Goal: Task Accomplishment & Management: Use online tool/utility

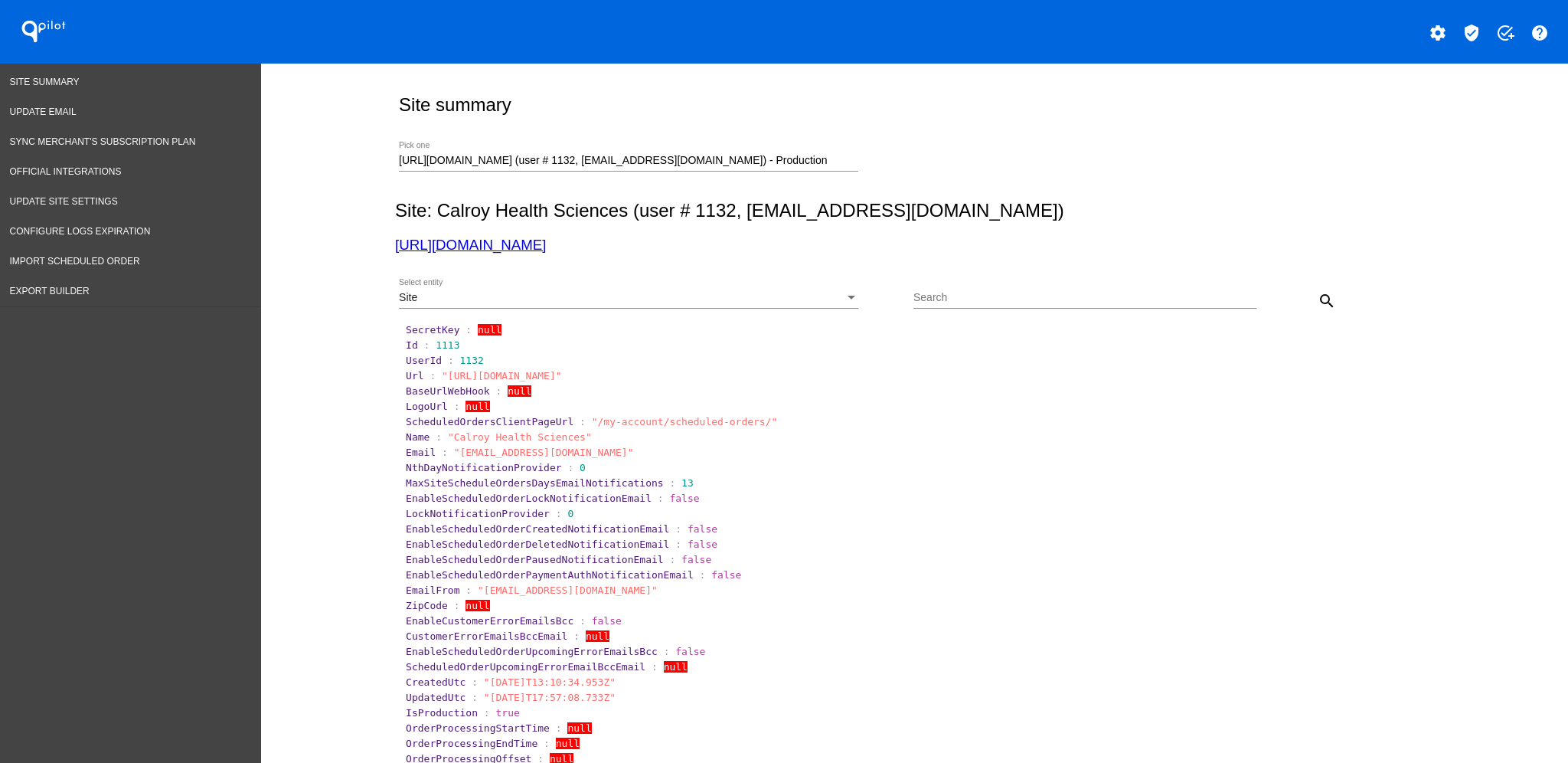
click at [788, 163] on input "[URL][DOMAIN_NAME] (user # 1132, [EMAIL_ADDRESS][DOMAIN_NAME]) - Production" at bounding box center [628, 161] width 459 height 12
drag, startPoint x: 81, startPoint y: 250, endPoint x: 90, endPoint y: 246, distance: 9.8
click at [82, 256] on span "Import Scheduled Order" at bounding box center [75, 261] width 130 height 10
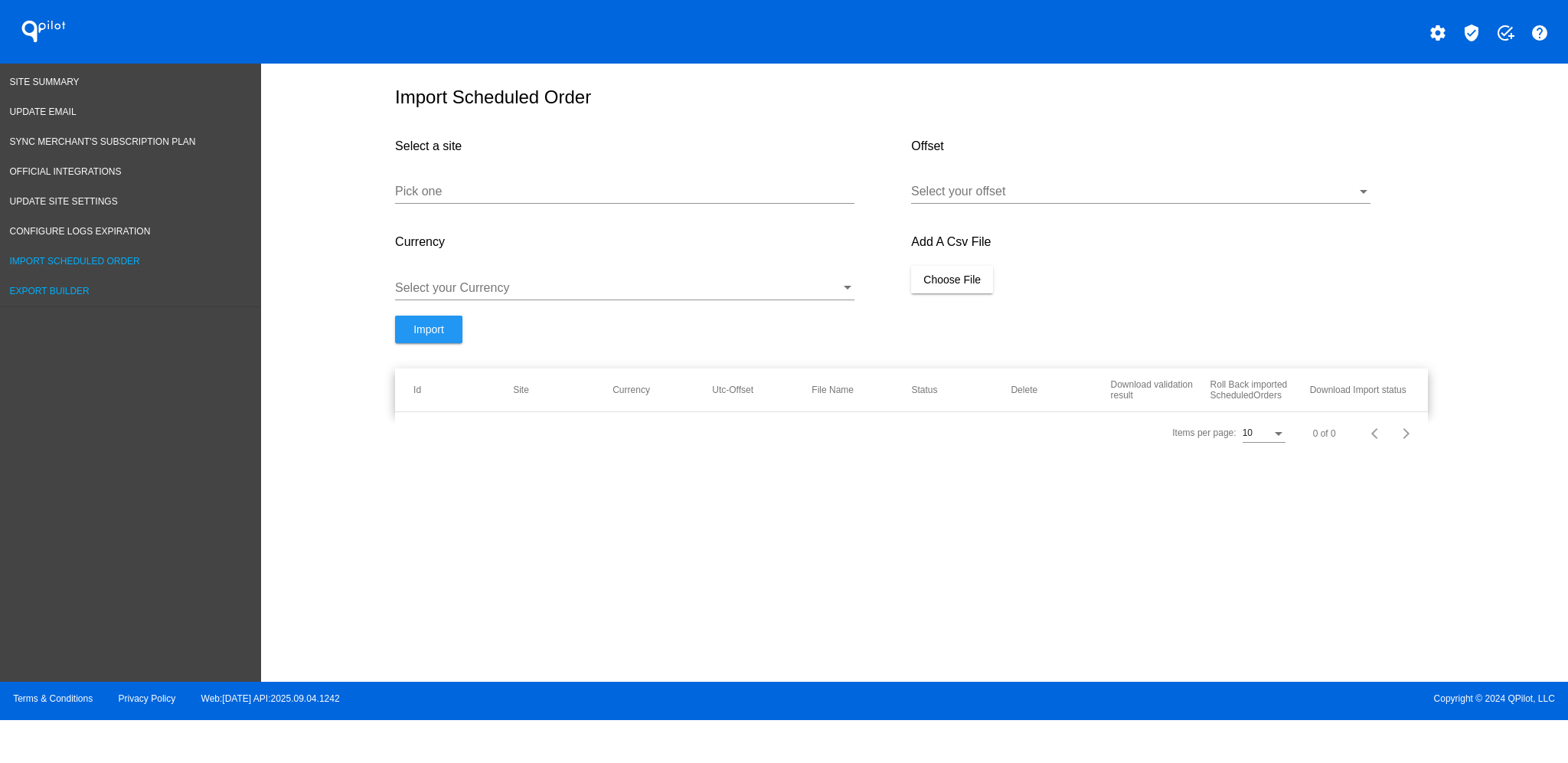
click at [76, 285] on span "Export Builder" at bounding box center [50, 290] width 79 height 10
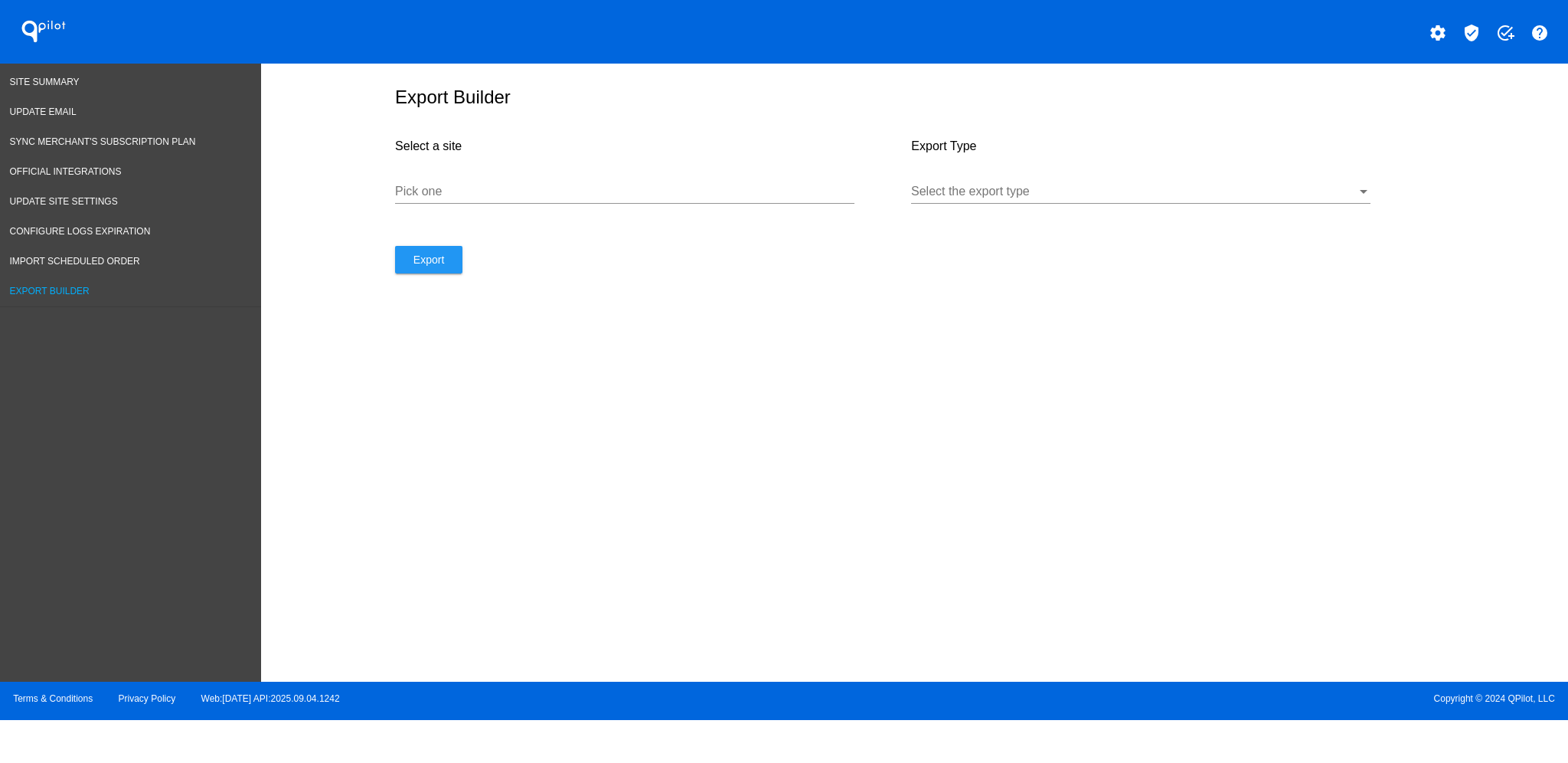
drag, startPoint x: 525, startPoint y: 203, endPoint x: 528, endPoint y: 241, distance: 38.1
click at [525, 199] on input "Pick one" at bounding box center [624, 191] width 459 height 14
click at [1023, 190] on div "Select the export type" at bounding box center [1141, 186] width 459 height 34
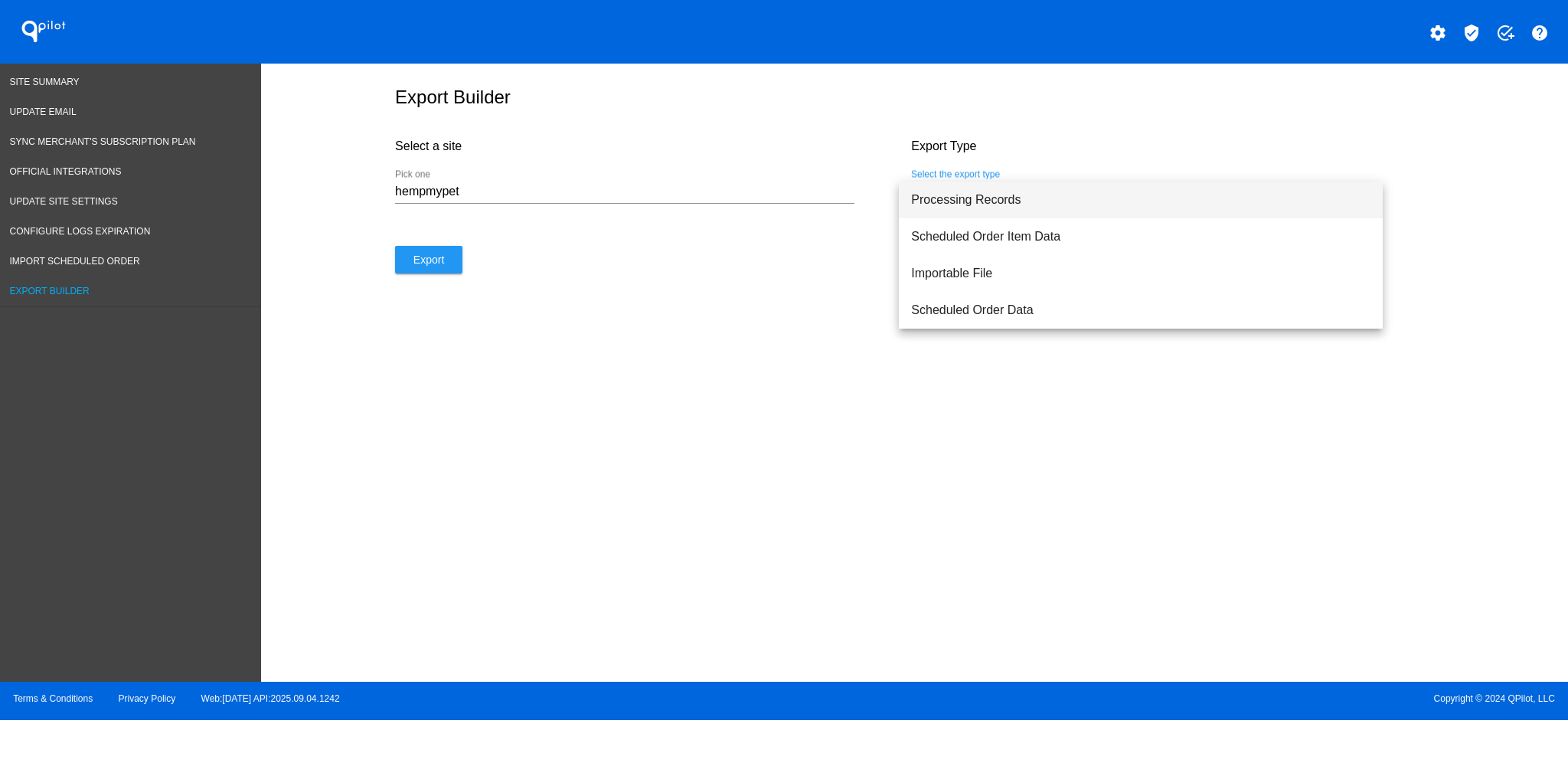
click at [1020, 199] on span "Processing Records" at bounding box center [1141, 199] width 459 height 37
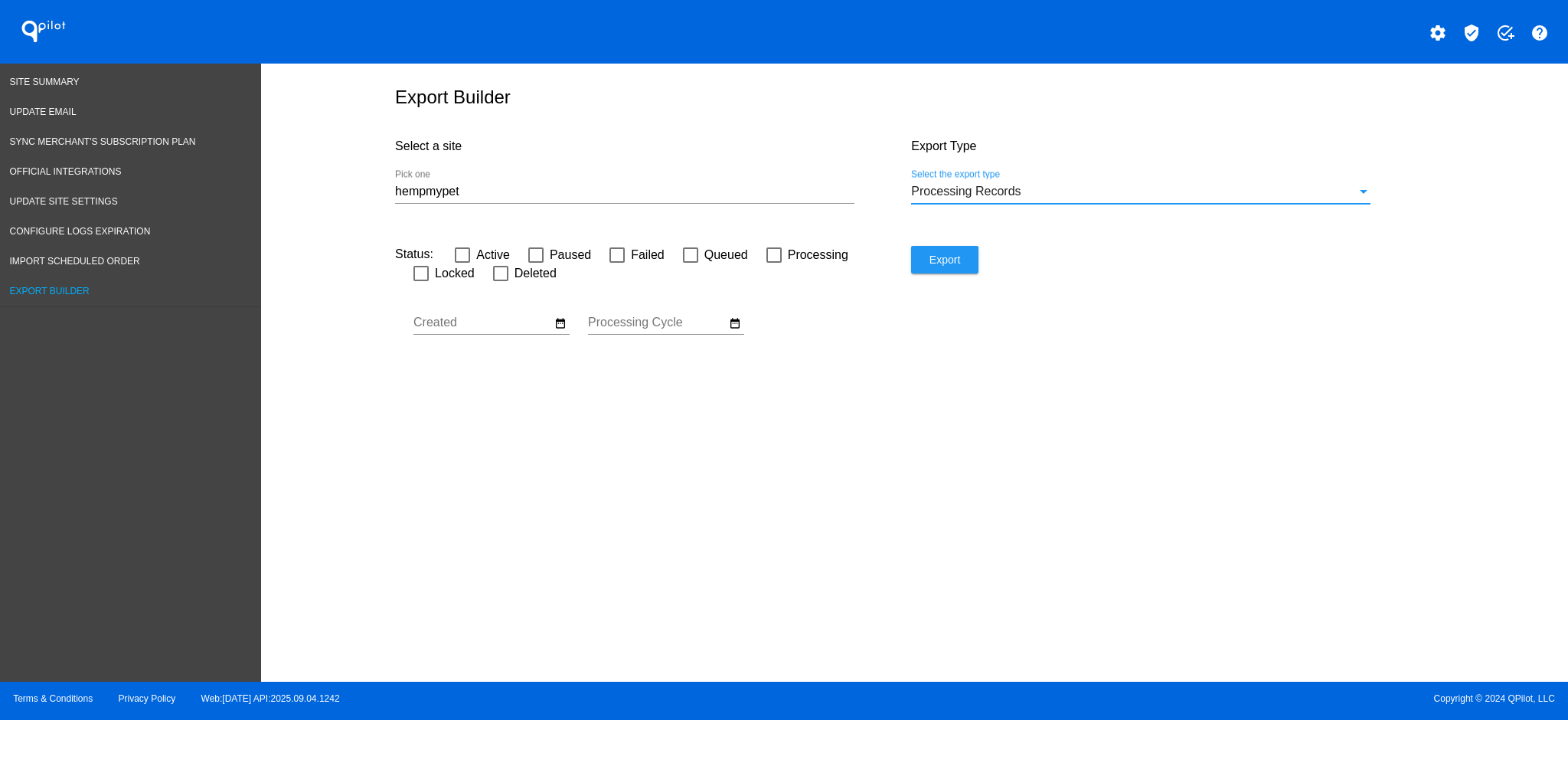
click at [598, 215] on div "hempmypet Pick one" at bounding box center [624, 194] width 459 height 50
click at [601, 196] on input "hempmypet" at bounding box center [624, 191] width 459 height 14
type input "hempmy"
click at [559, 330] on mat-icon "date_range" at bounding box center [560, 323] width 12 height 14
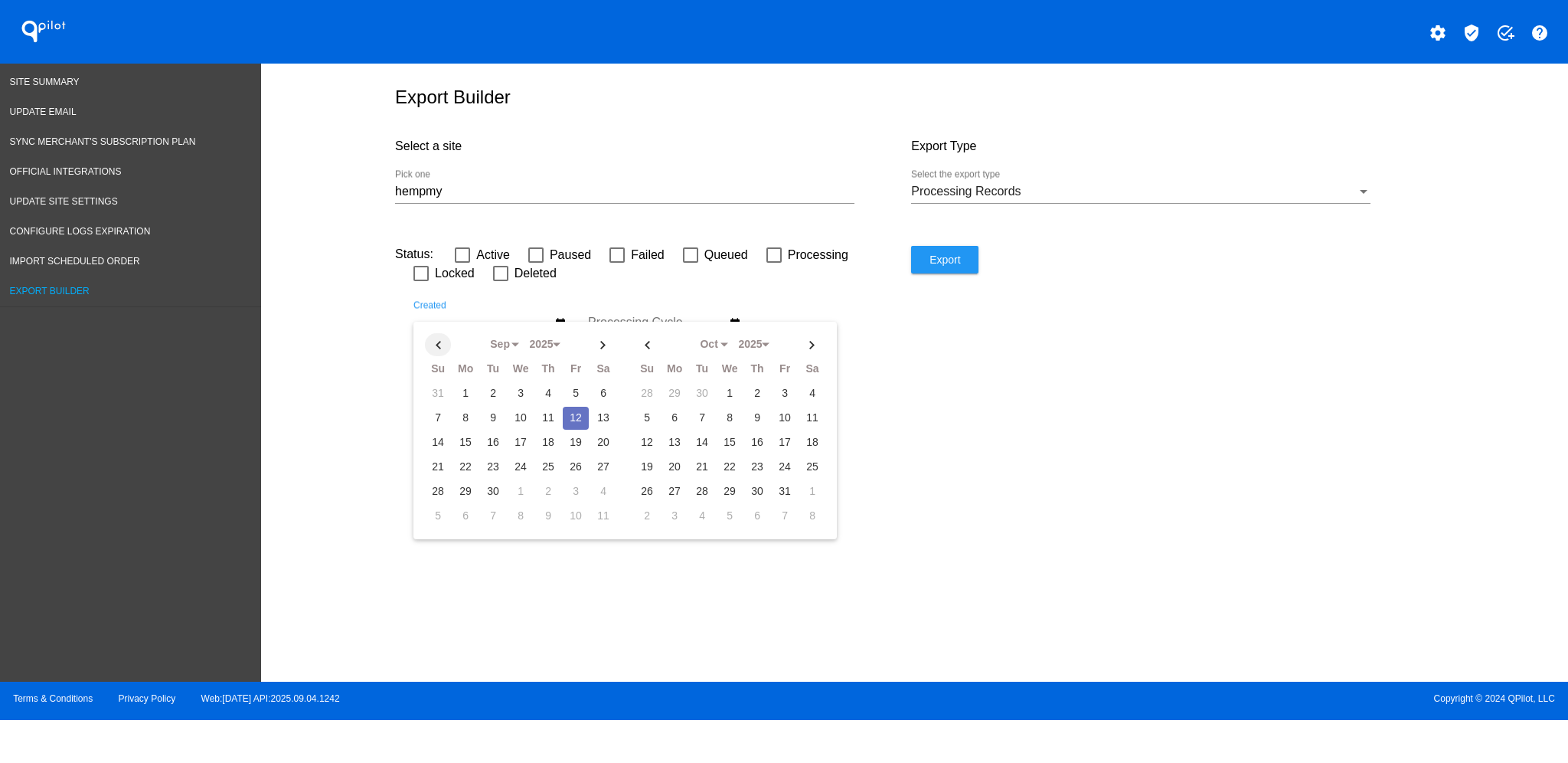
click at [442, 356] on th at bounding box center [438, 344] width 26 height 23
click at [571, 404] on td "1" at bounding box center [575, 393] width 26 height 23
click at [602, 347] on th at bounding box center [603, 344] width 26 height 23
select select "8"
click at [574, 428] on td "12" at bounding box center [575, 418] width 26 height 23
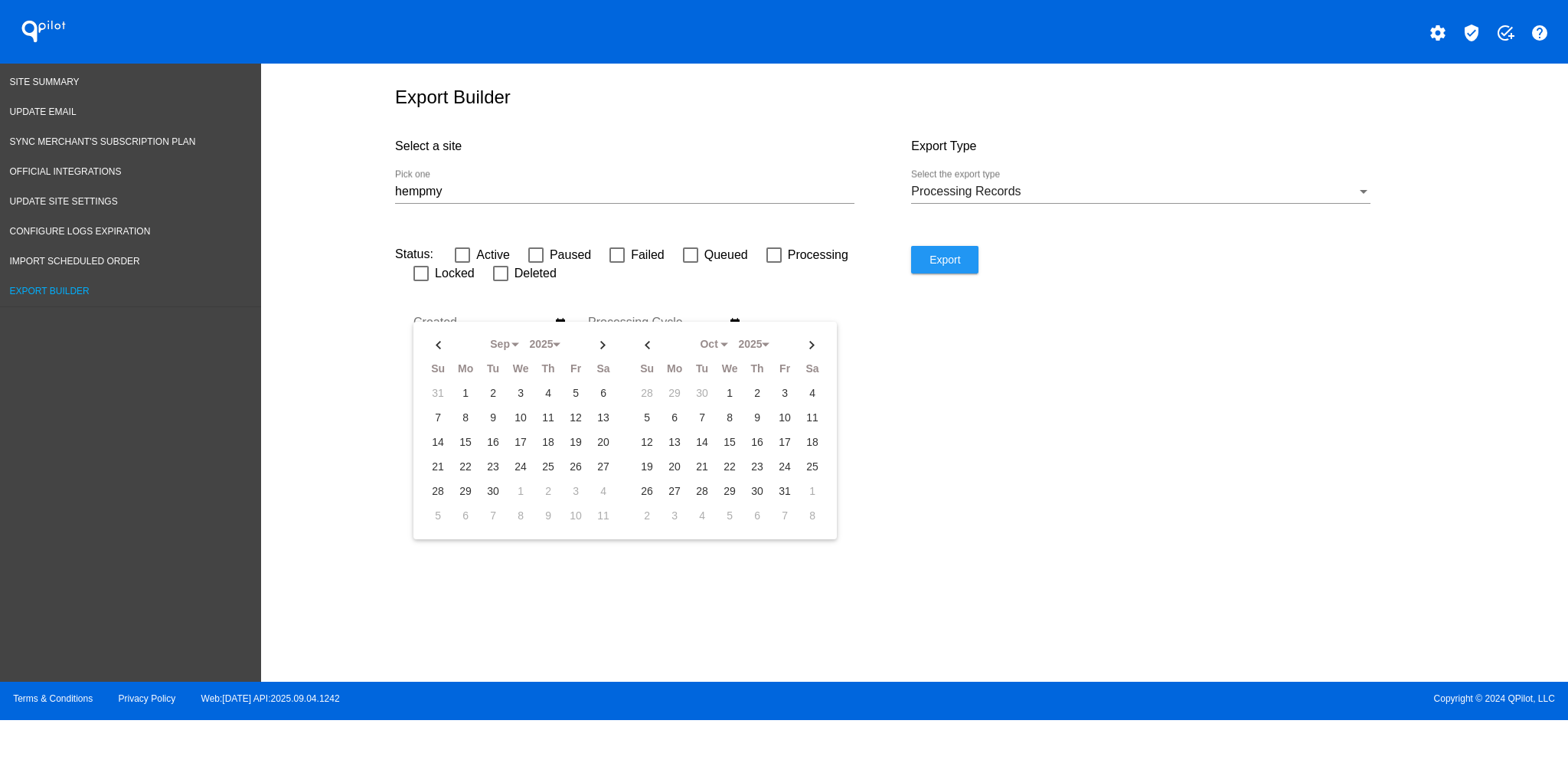
type input "[DATE] - [DATE]"
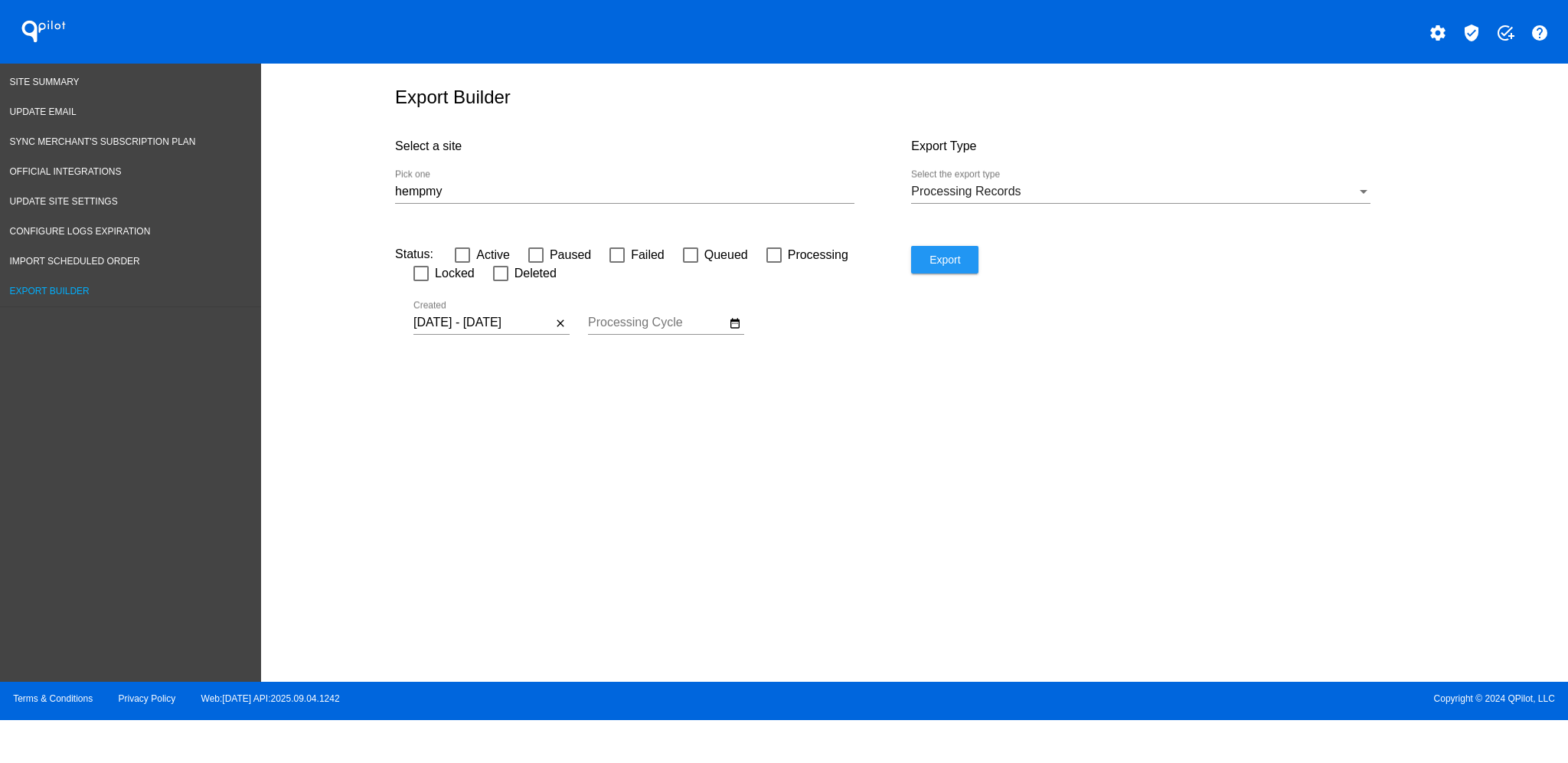
click at [528, 199] on input "hempmy" at bounding box center [624, 191] width 459 height 14
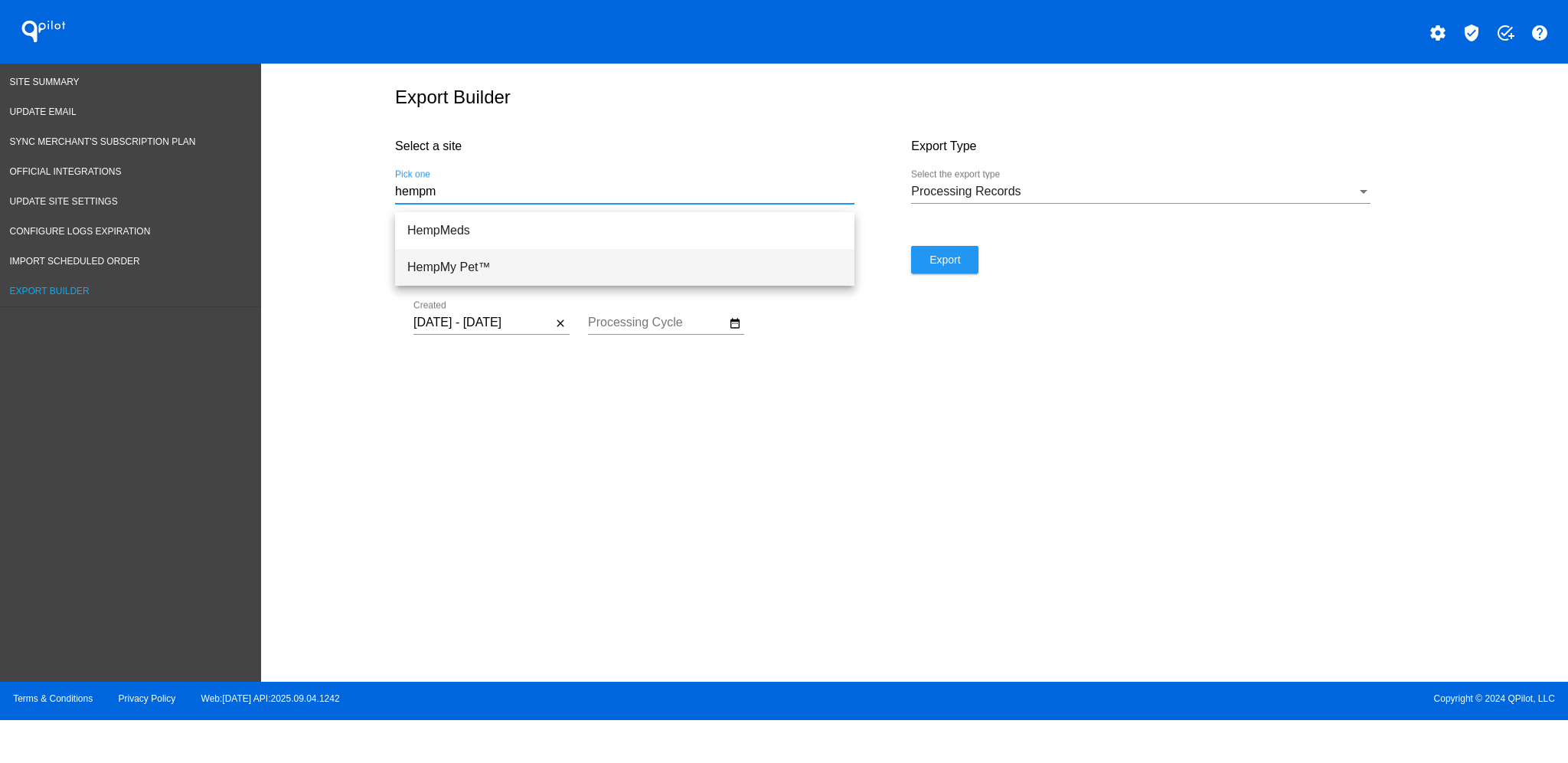
click at [642, 261] on span "HempMy Pet™" at bounding box center [624, 267] width 434 height 37
type input "HempMy Pet™"
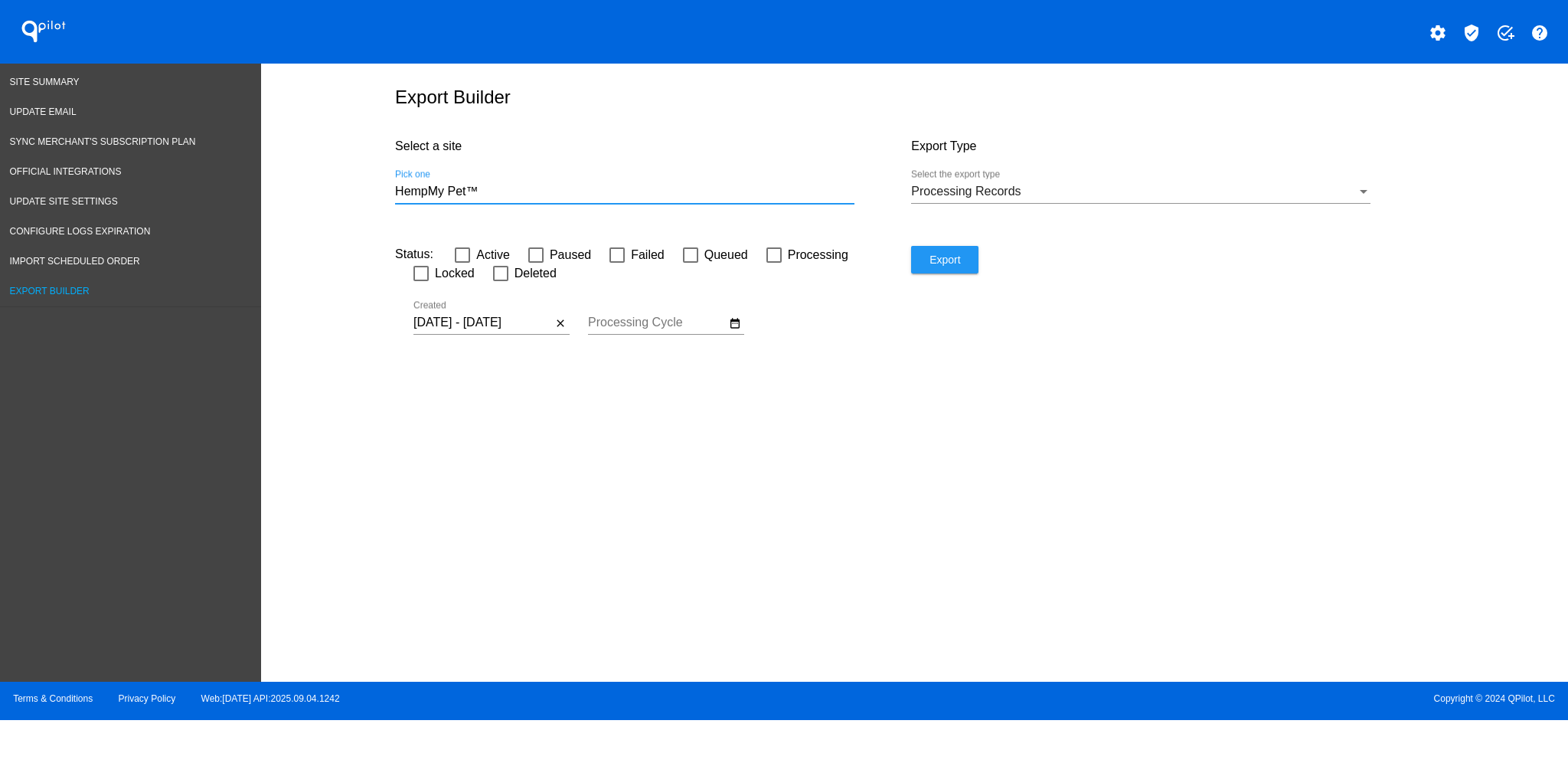
click at [947, 265] on span "Export" at bounding box center [944, 259] width 31 height 12
click at [563, 330] on mat-icon "close" at bounding box center [560, 323] width 12 height 14
click at [741, 332] on button "date_range" at bounding box center [735, 323] width 18 height 18
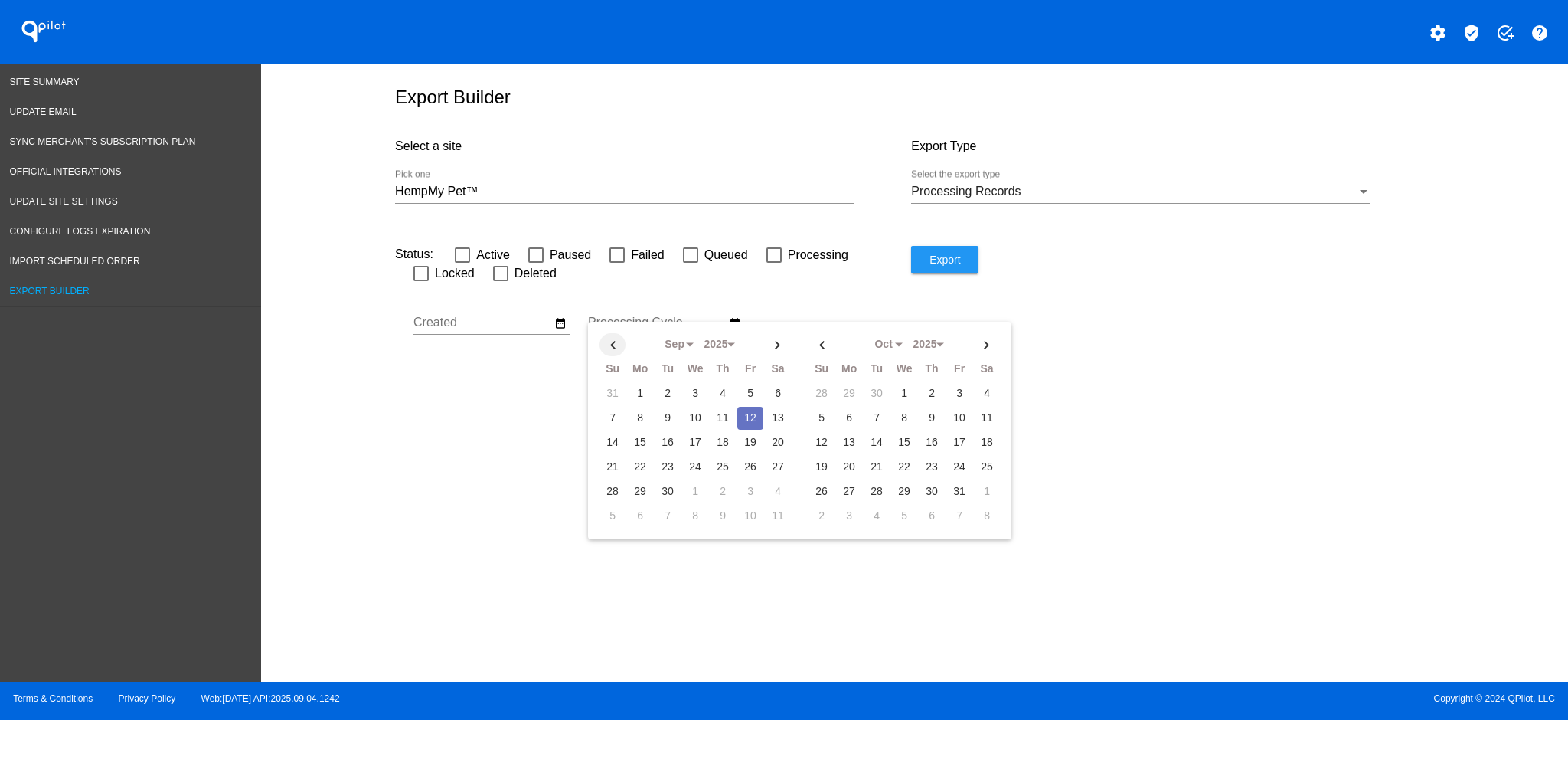
click at [619, 351] on th at bounding box center [612, 344] width 26 height 23
drag, startPoint x: 748, startPoint y: 404, endPoint x: 765, endPoint y: 368, distance: 39.8
click at [748, 402] on td "1" at bounding box center [750, 393] width 26 height 23
click at [769, 356] on th at bounding box center [778, 344] width 26 height 23
select select "8"
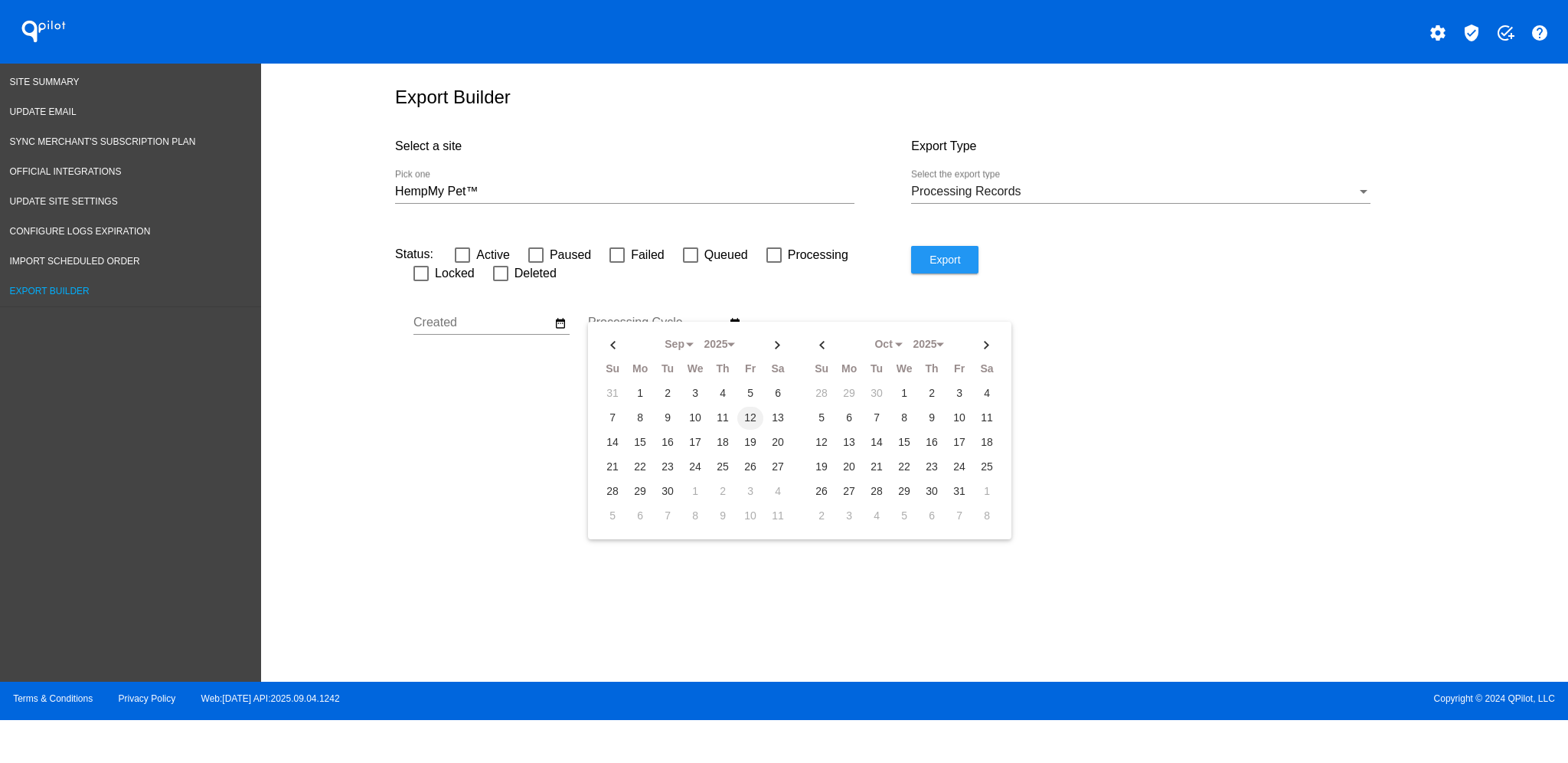
click at [750, 419] on td "12" at bounding box center [750, 418] width 26 height 23
type input "[DATE] - [DATE]"
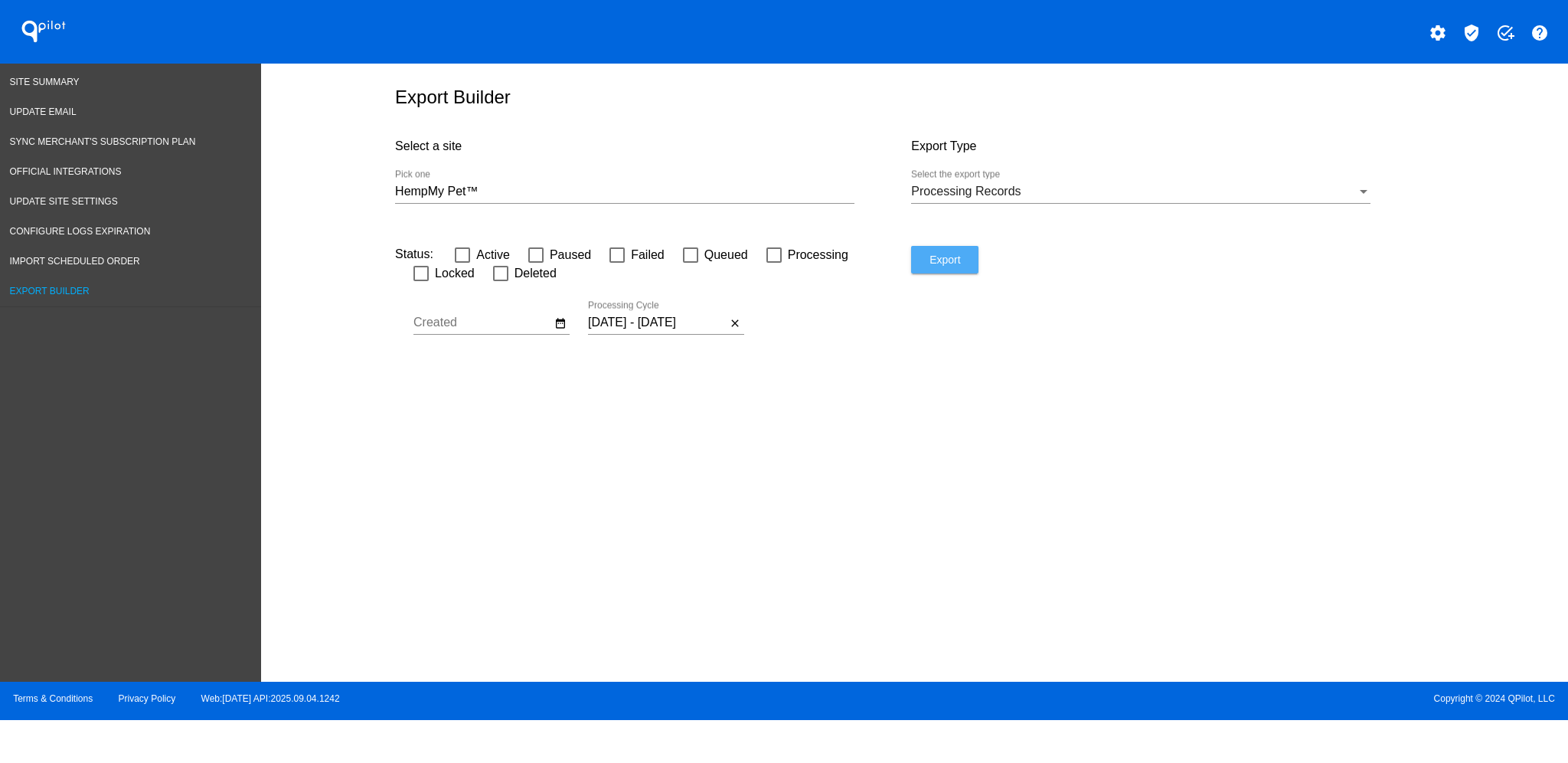
click at [956, 258] on button "Export" at bounding box center [944, 259] width 68 height 28
click at [956, 264] on span "Export" at bounding box center [944, 259] width 31 height 12
click at [32, 89] on link "Site Summary" at bounding box center [130, 83] width 261 height 30
